Goal: Find specific page/section: Find specific page/section

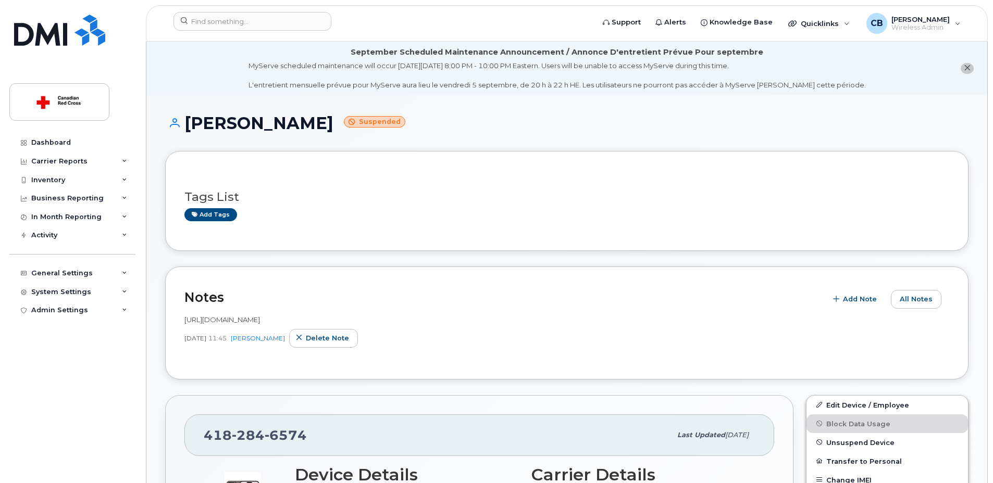
scroll to position [208, 0]
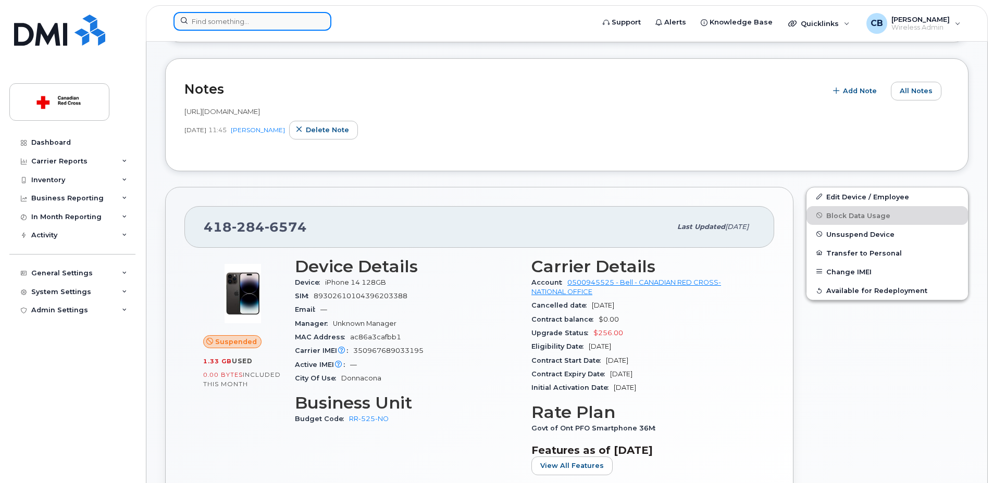
click at [225, 20] on input at bounding box center [252, 21] width 158 height 19
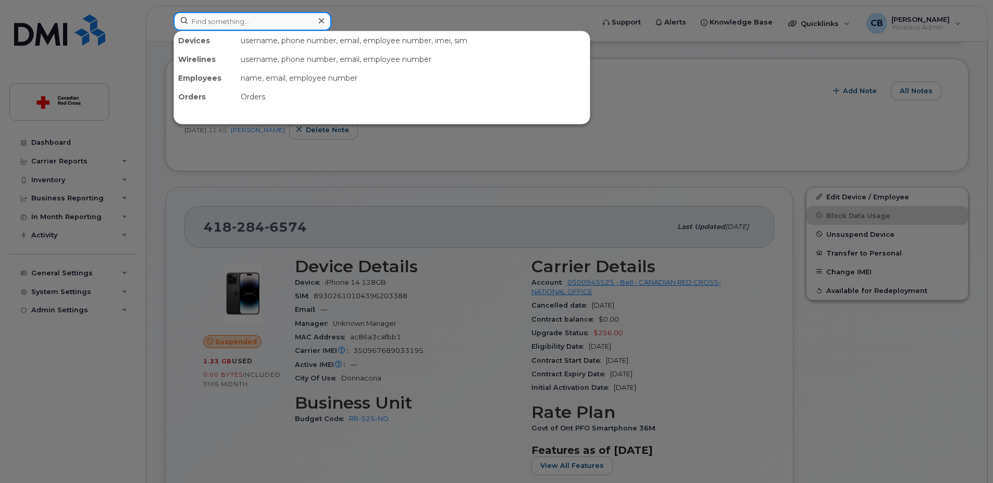
paste input "2493280645"
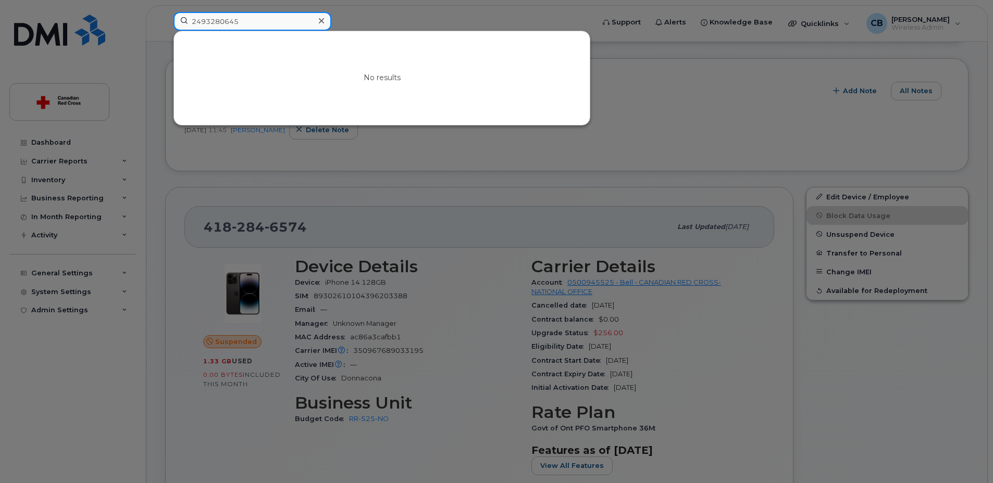
drag, startPoint x: 253, startPoint y: 23, endPoint x: 157, endPoint y: 26, distance: 95.9
click at [165, 26] on div "2493280645 No results" at bounding box center [380, 23] width 430 height 23
paste input "[PERSON_NAME]"
type input "[PERSON_NAME]"
click at [57, 141] on div at bounding box center [496, 241] width 993 height 483
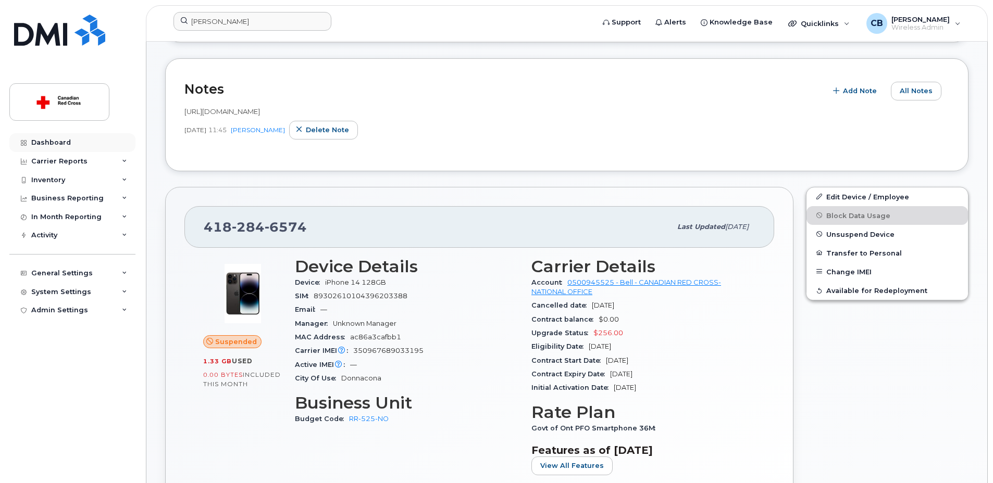
click at [68, 153] on div "Carrier Reports" at bounding box center [72, 161] width 126 height 19
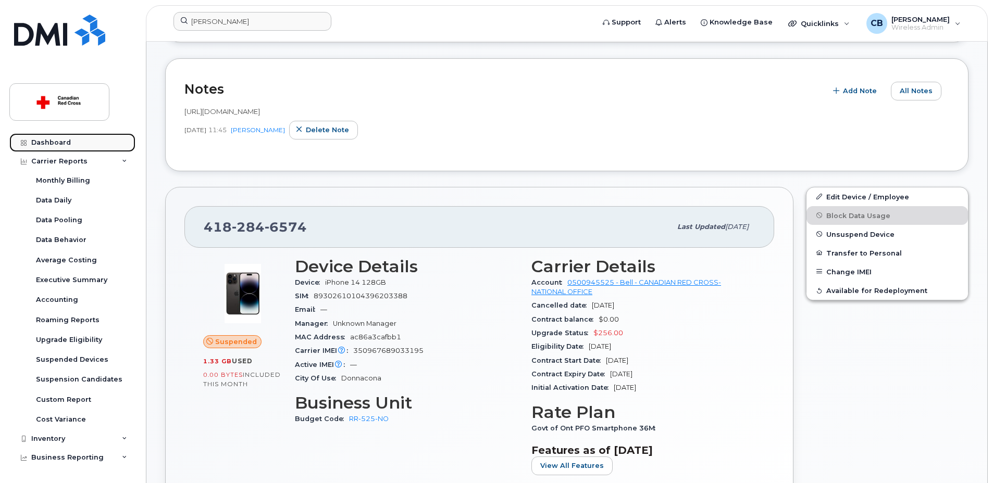
click at [60, 142] on div "Dashboard" at bounding box center [51, 143] width 40 height 8
